Goal: Find specific page/section: Find specific page/section

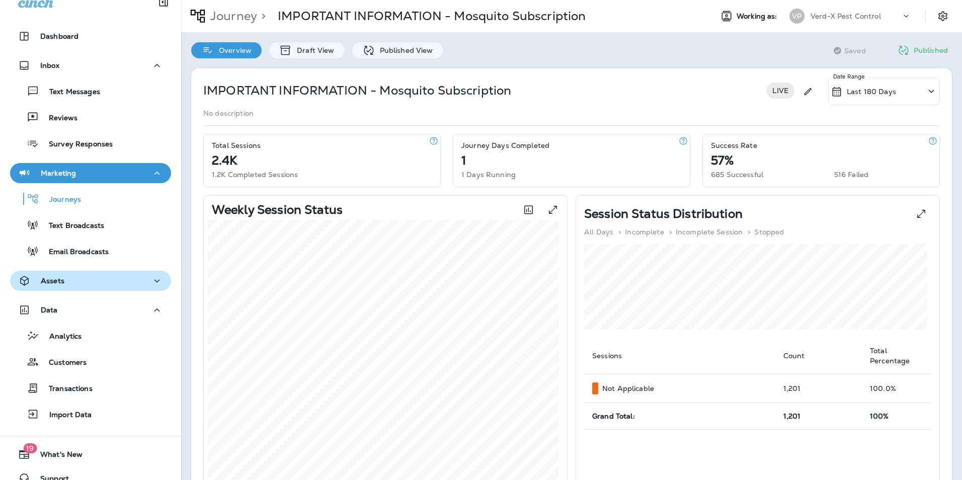
scroll to position [28, 0]
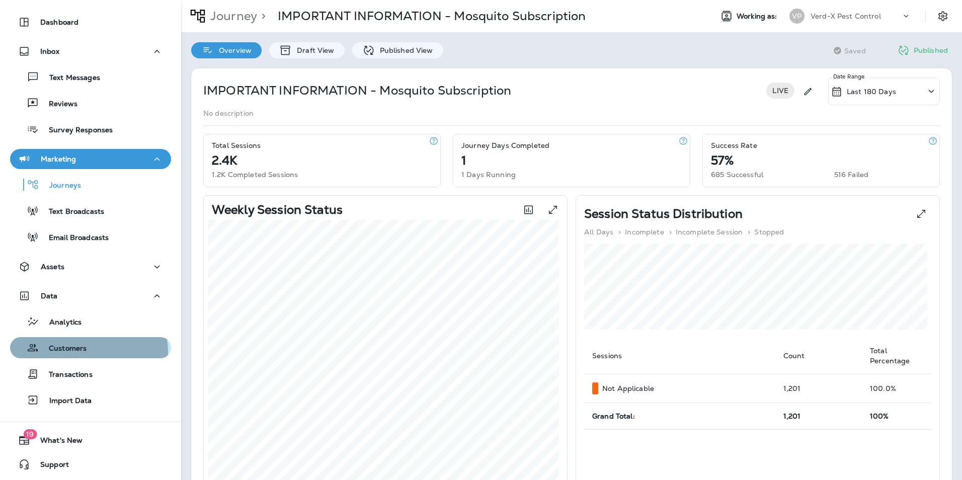
click at [72, 353] on p "Customers" at bounding box center [63, 349] width 48 height 10
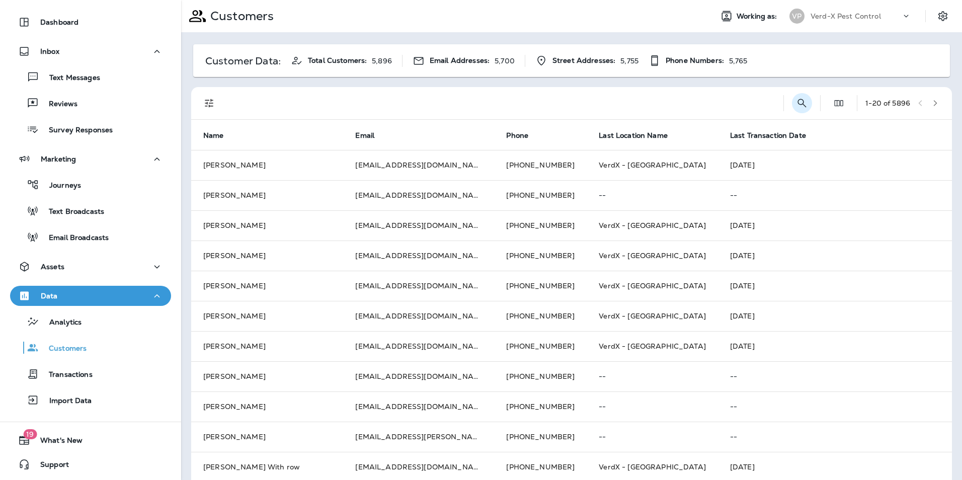
click at [796, 105] on icon "Search Customers" at bounding box center [802, 103] width 12 height 12
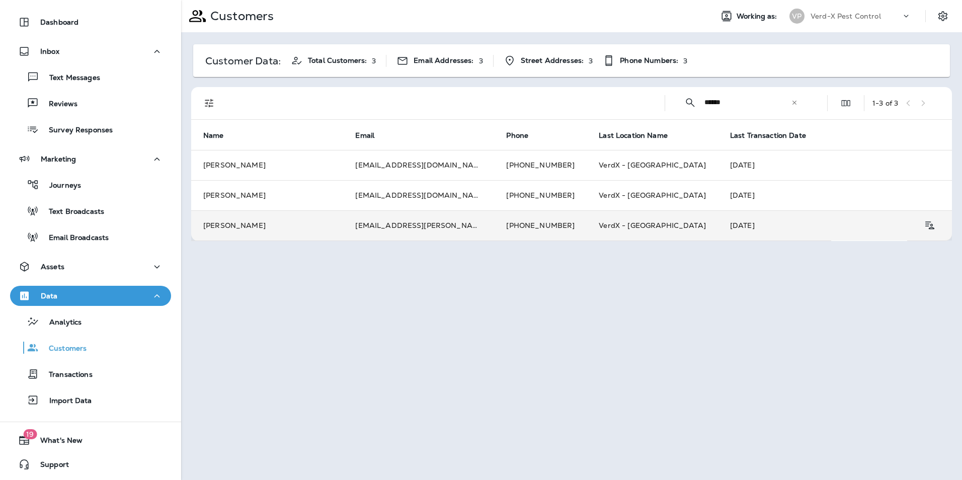
type input "******"
click at [422, 222] on td "[EMAIL_ADDRESS][PERSON_NAME][DOMAIN_NAME]" at bounding box center [418, 225] width 151 height 30
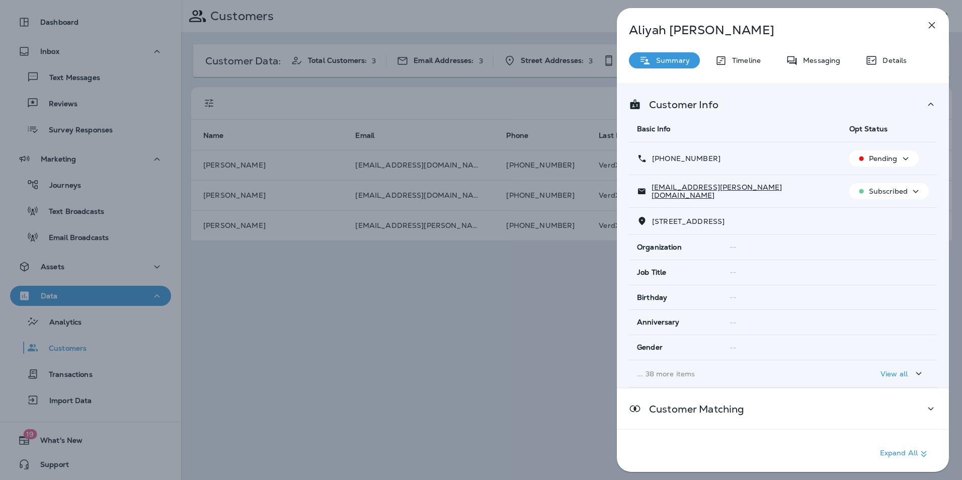
click at [816, 69] on div "[PERSON_NAME] Summary Timeline Messaging Details Customer Info Basic Info Opt S…" at bounding box center [783, 243] width 332 height 470
click at [818, 57] on p "Messaging" at bounding box center [819, 60] width 42 height 8
